Goal: Information Seeking & Learning: Learn about a topic

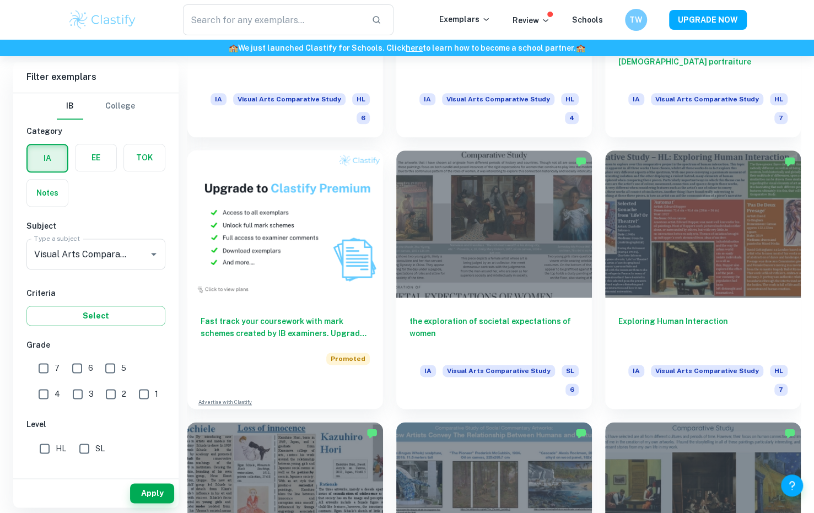
scroll to position [716, 0]
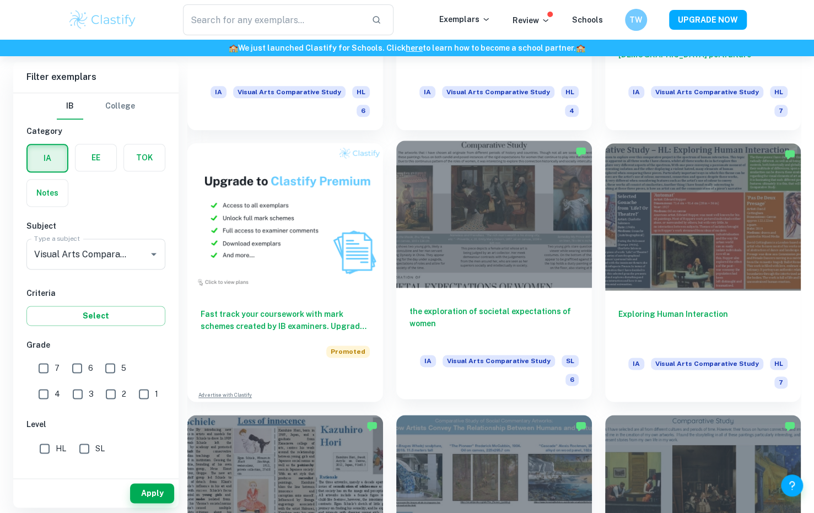
click at [318, 278] on div at bounding box center [494, 213] width 196 height 147
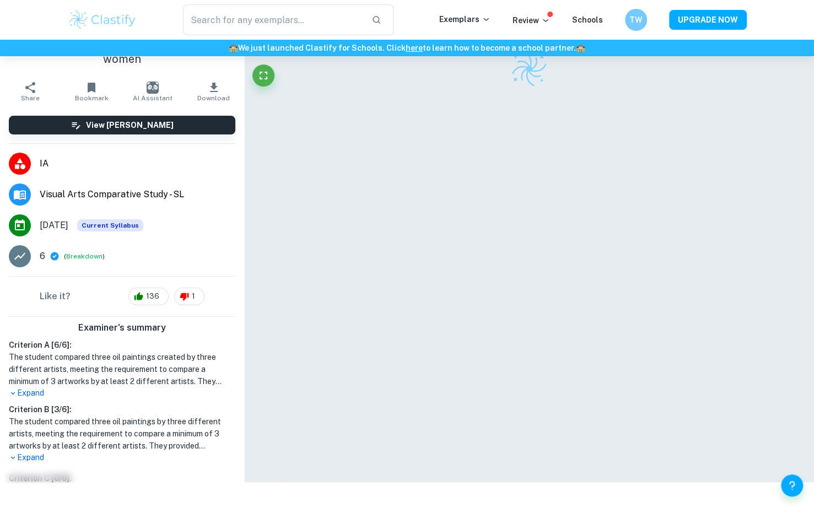
scroll to position [1, 0]
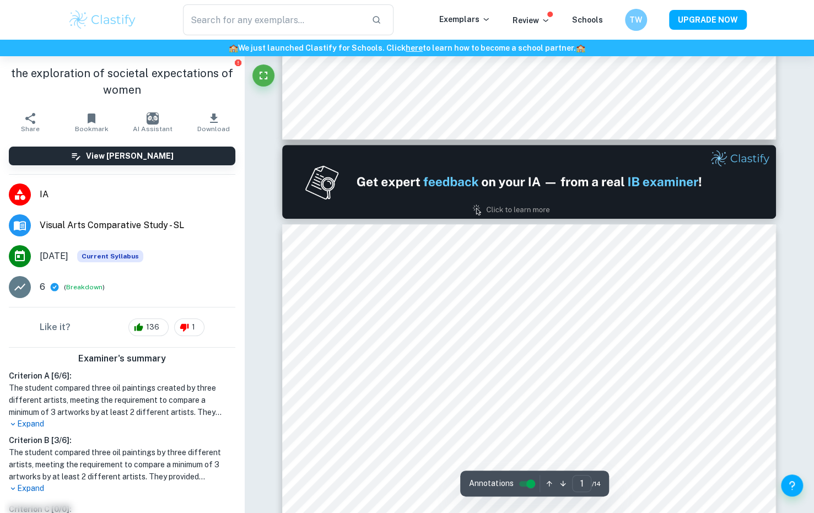
type input "2"
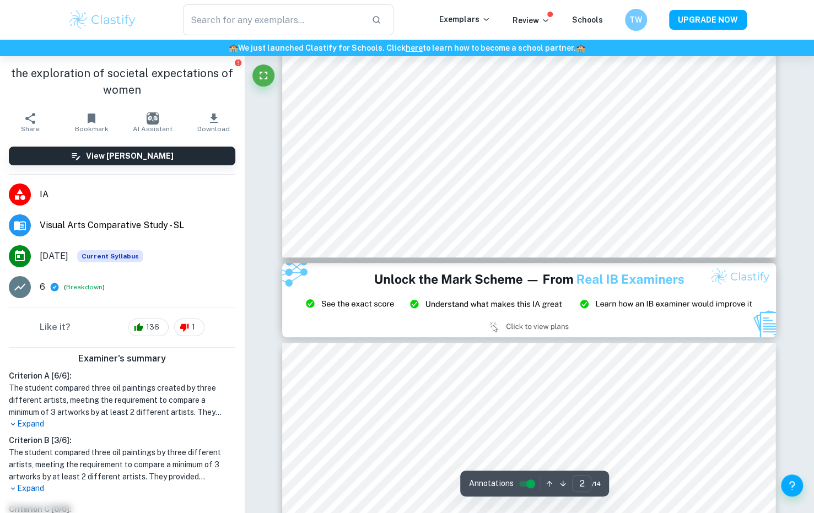
scroll to position [552, 0]
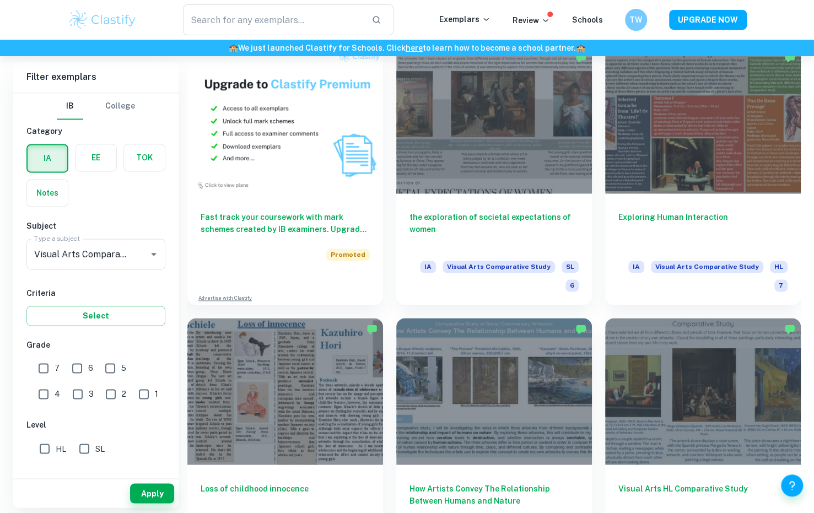
scroll to position [881, 0]
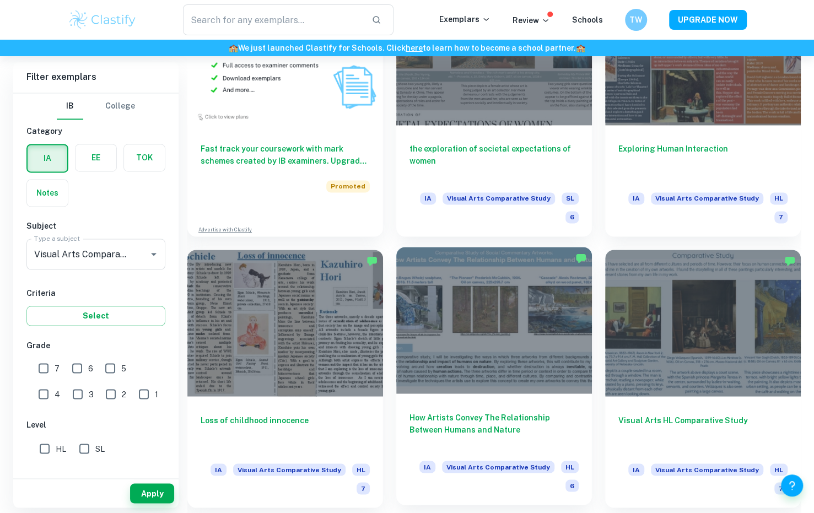
click at [318, 301] on div at bounding box center [494, 320] width 196 height 147
